Goal: Find specific page/section: Find specific page/section

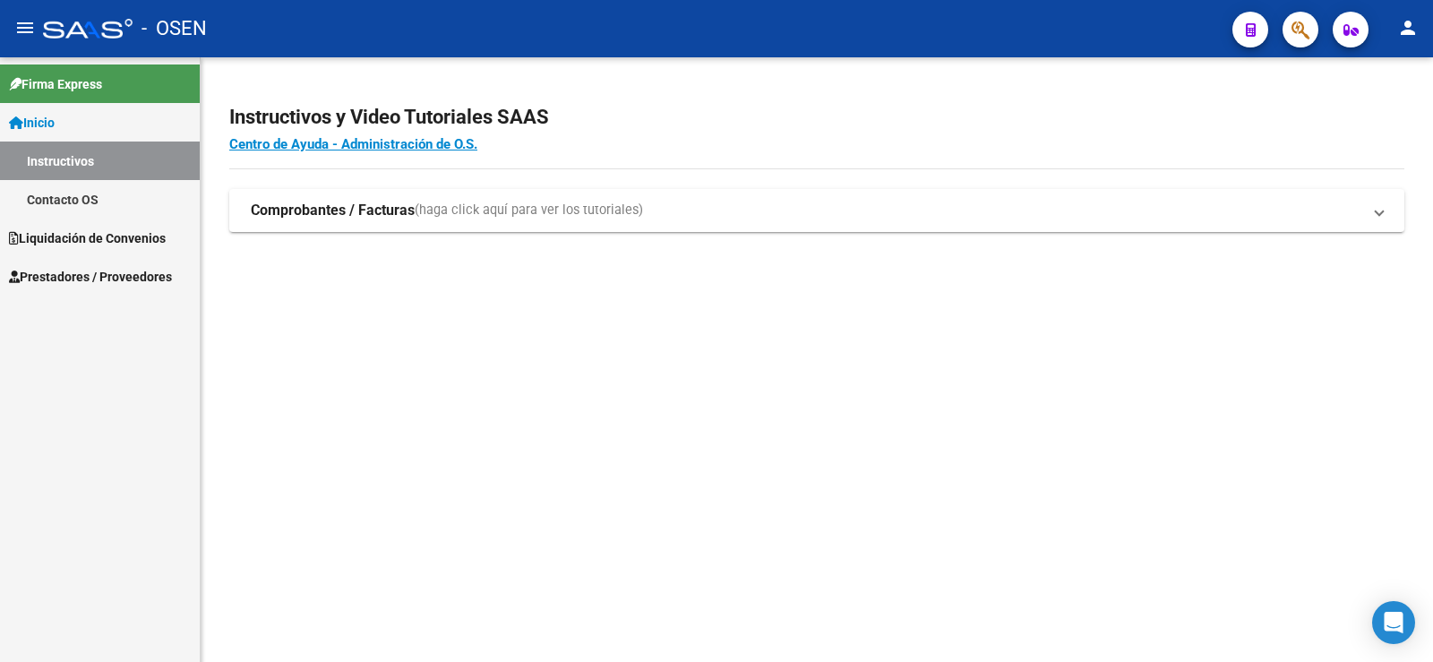
click at [91, 235] on span "Liquidación de Convenios" at bounding box center [87, 238] width 157 height 20
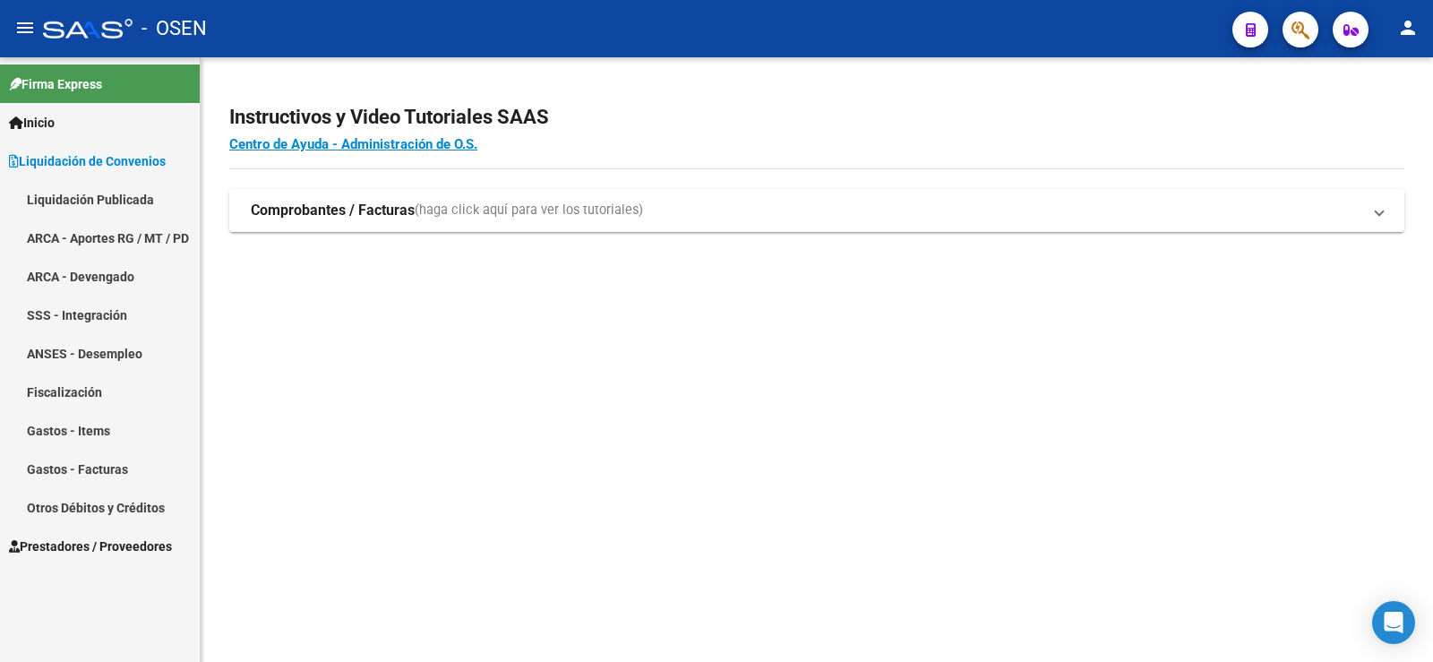
click at [82, 207] on link "Liquidación Publicada" at bounding box center [100, 199] width 200 height 39
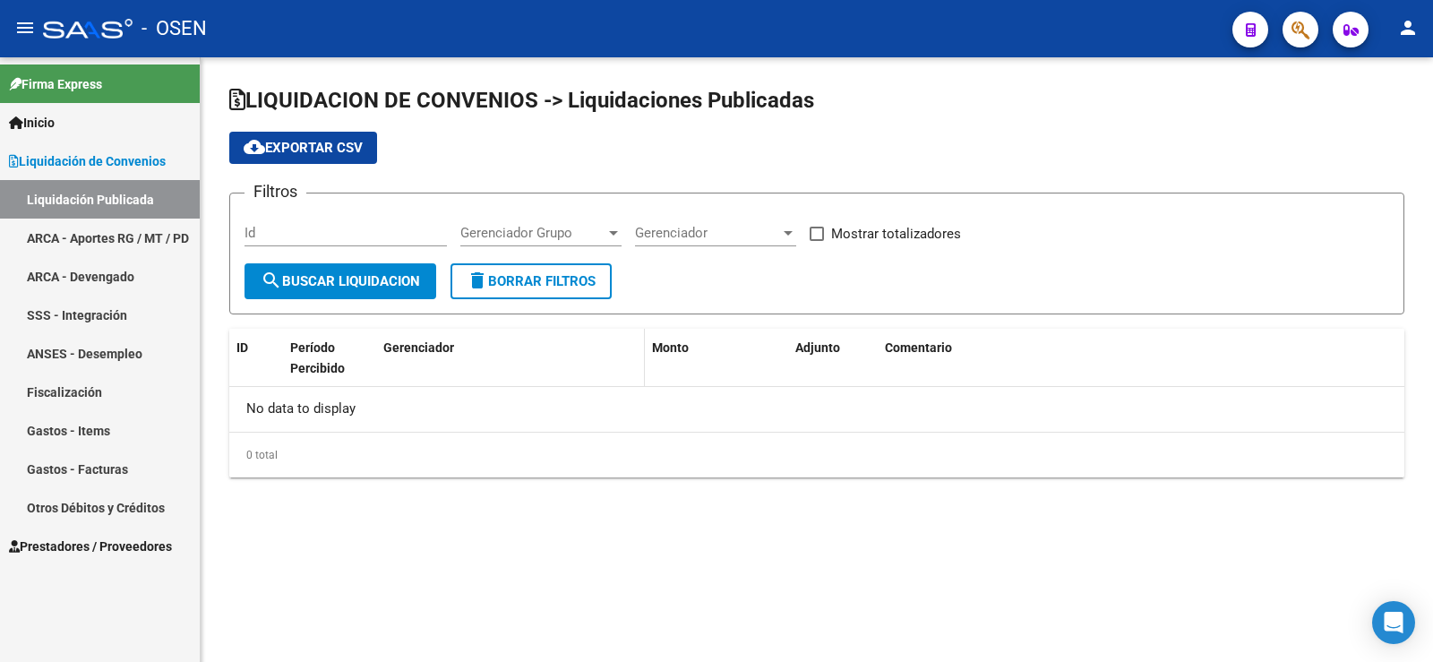
checkbox input "true"
